Goal: Information Seeking & Learning: Find specific page/section

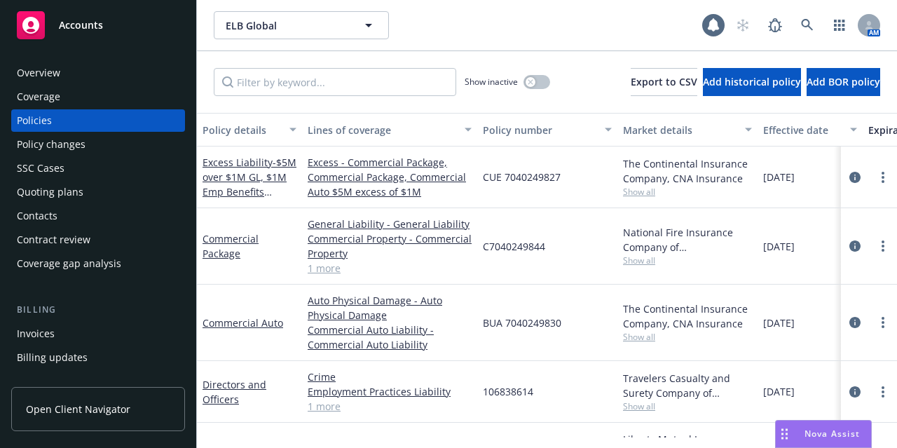
scroll to position [111, 382]
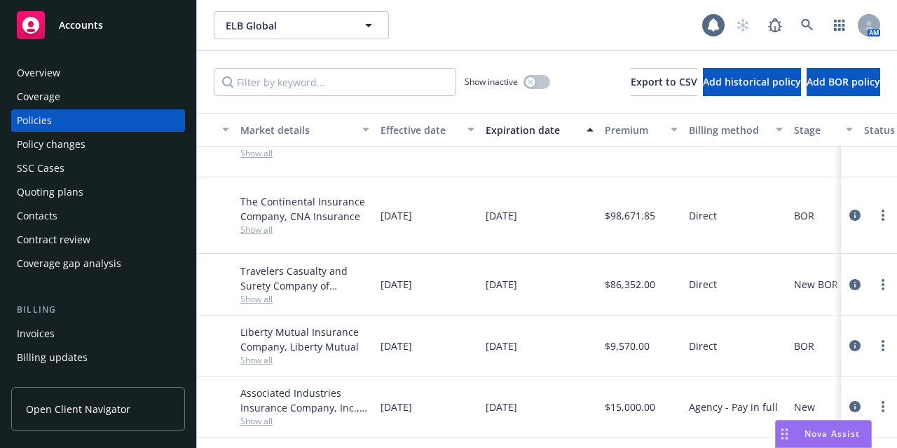
click at [120, 8] on link "Accounts" at bounding box center [98, 25] width 174 height 39
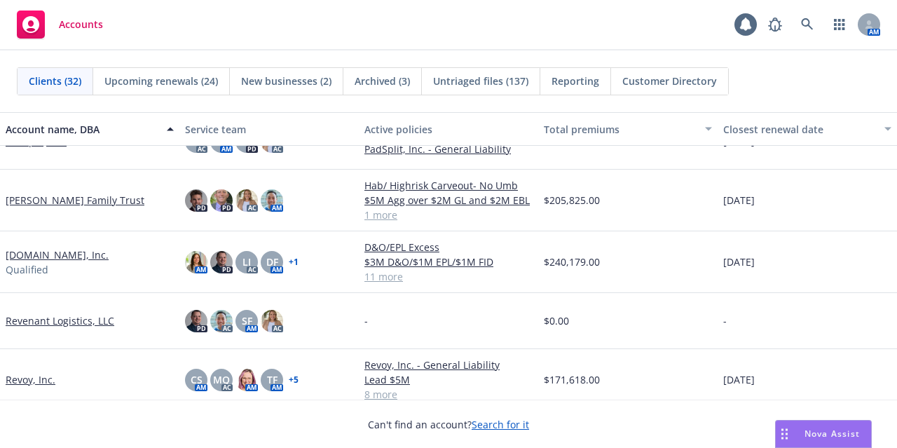
scroll to position [1196, 0]
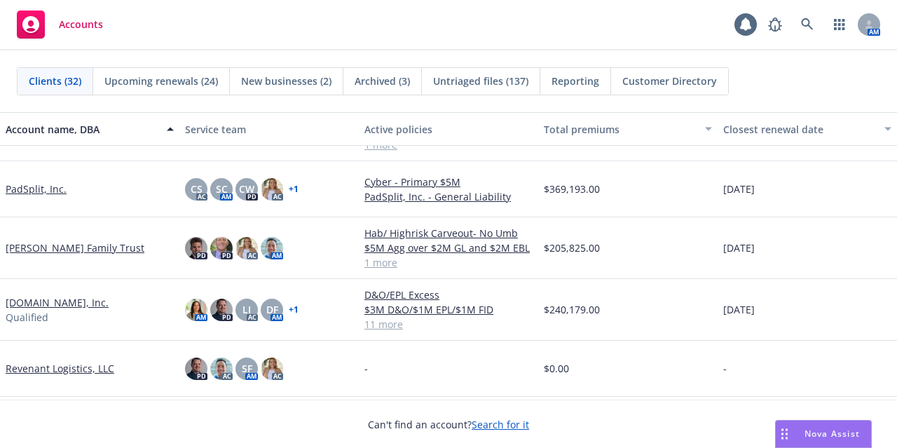
click at [76, 248] on link "[PERSON_NAME] Family Trust" at bounding box center [75, 247] width 139 height 15
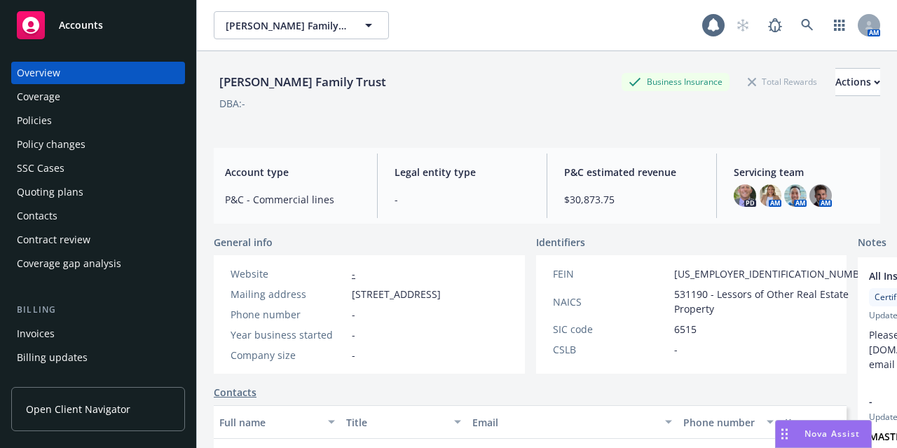
click at [93, 125] on div "Policies" at bounding box center [98, 120] width 163 height 22
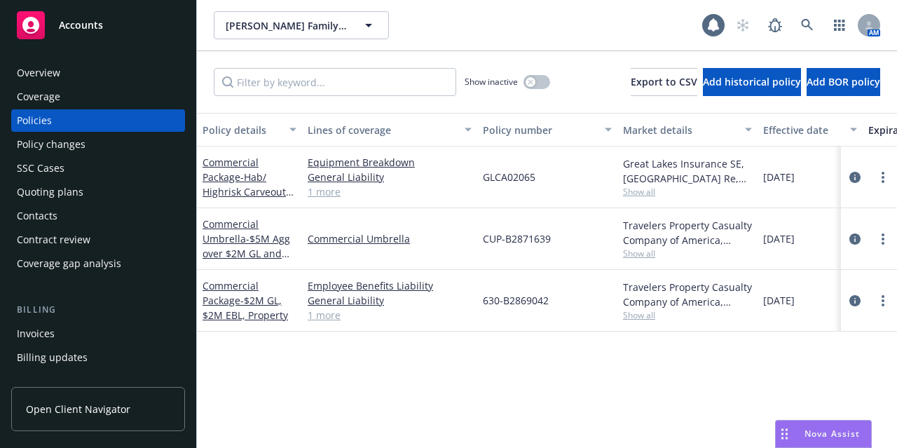
click at [472, 385] on div "Policy details Lines of coverage Policy number Market details Effective date Ex…" at bounding box center [547, 275] width 700 height 324
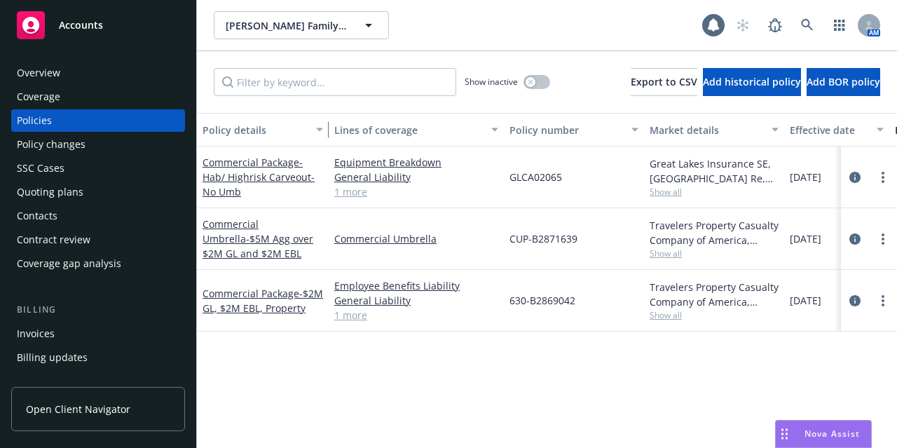
drag, startPoint x: 301, startPoint y: 127, endPoint x: 328, endPoint y: 127, distance: 26.6
click at [328, 127] on div "Policy details Lines of coverage Policy number Market details Effective date Ex…" at bounding box center [886, 130] width 1378 height 34
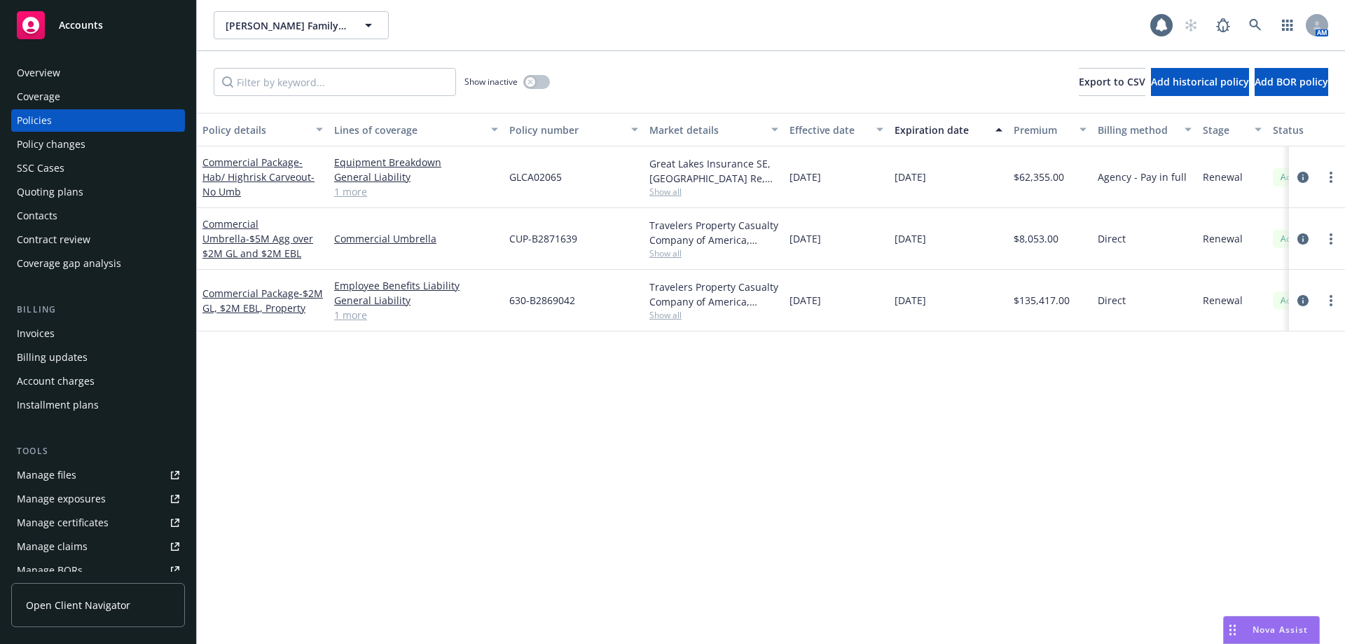
click at [89, 41] on link "Accounts" at bounding box center [98, 25] width 174 height 39
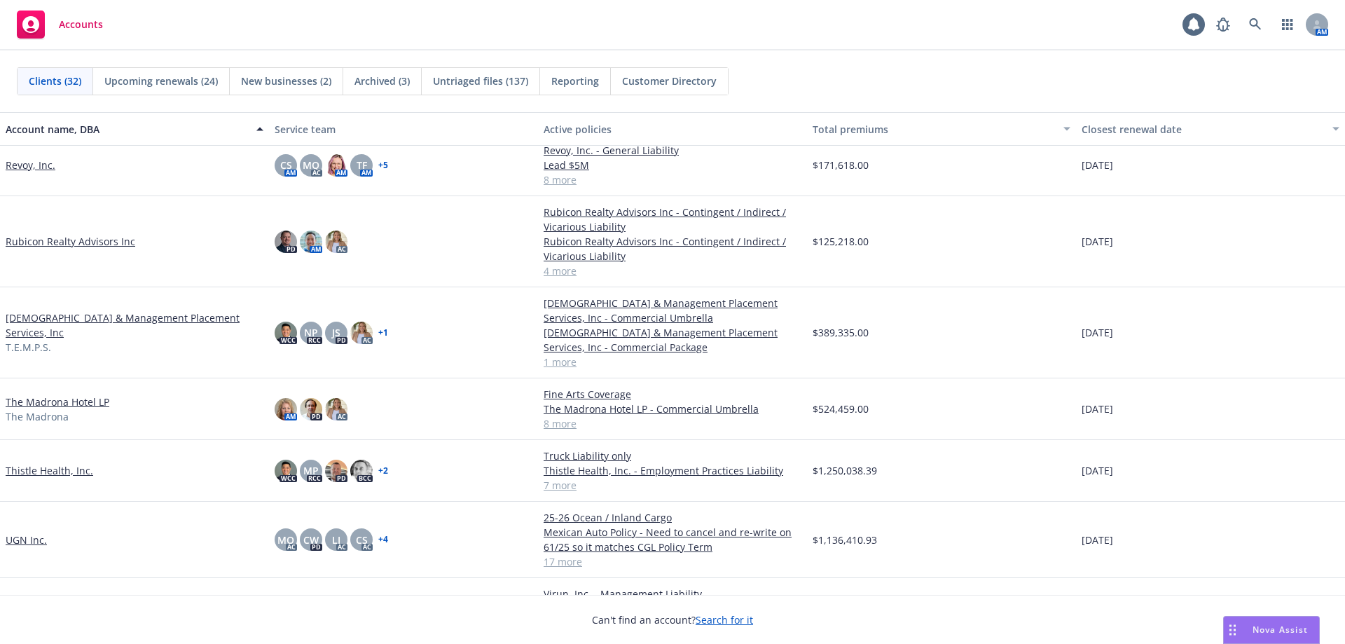
scroll to position [1457, 0]
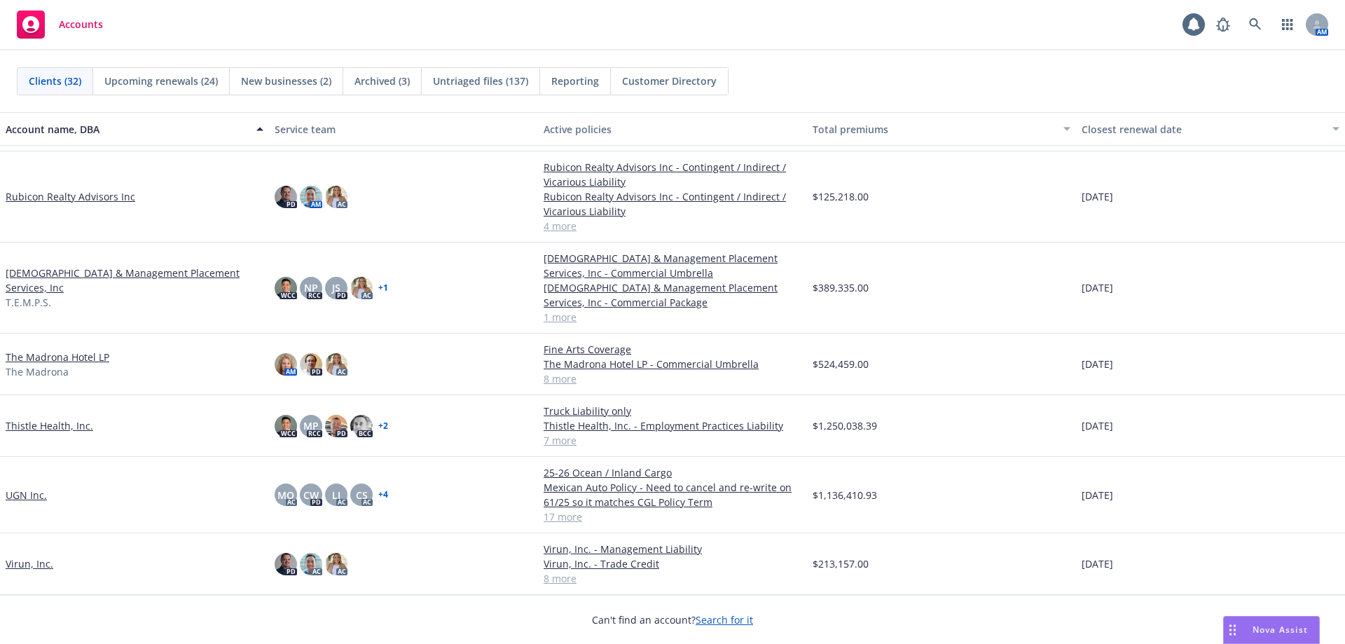
click at [22, 447] on link "Virun, Inc." at bounding box center [30, 563] width 48 height 15
